Goal: Information Seeking & Learning: Stay updated

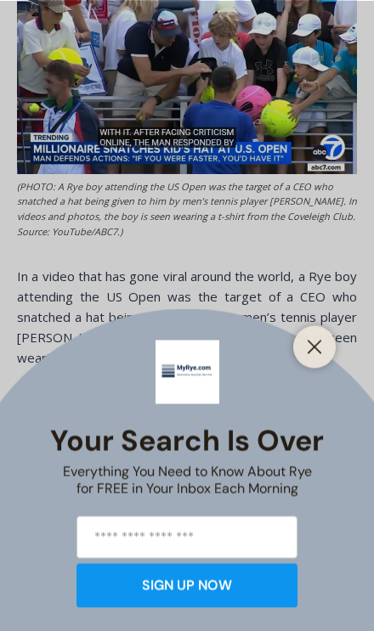
scroll to position [879, 0]
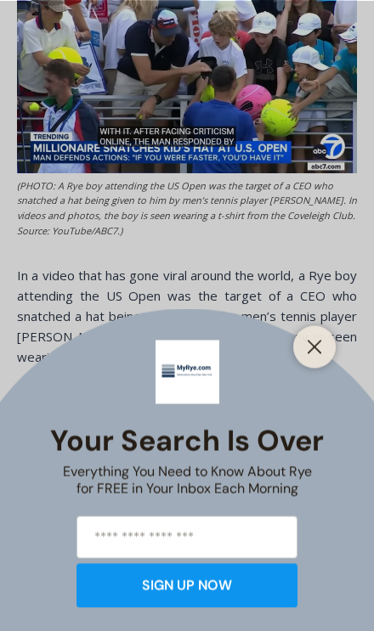
click at [323, 359] on button "Close" at bounding box center [315, 347] width 24 height 24
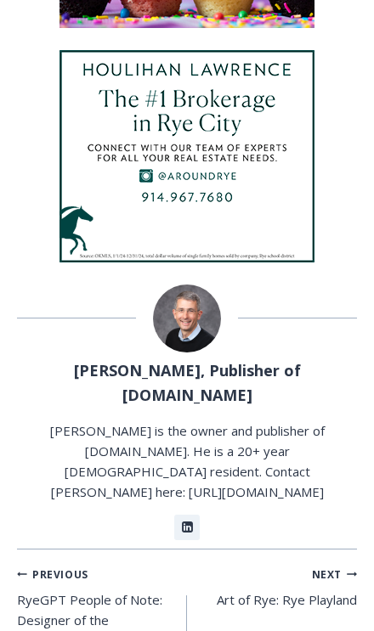
scroll to position [3620, 0]
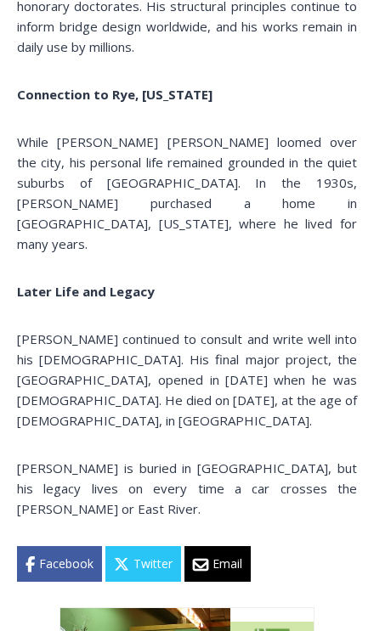
scroll to position [3980, 0]
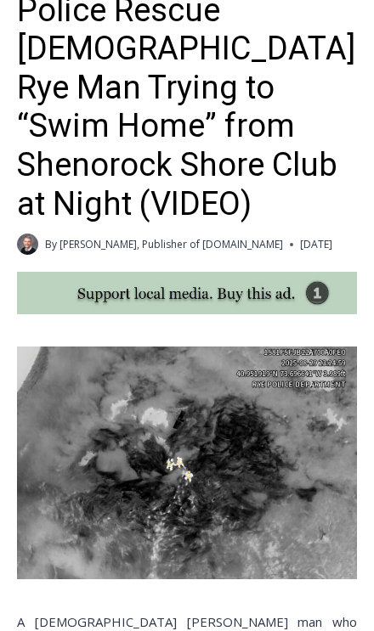
scroll to position [706, 0]
